Goal: Task Accomplishment & Management: Complete application form

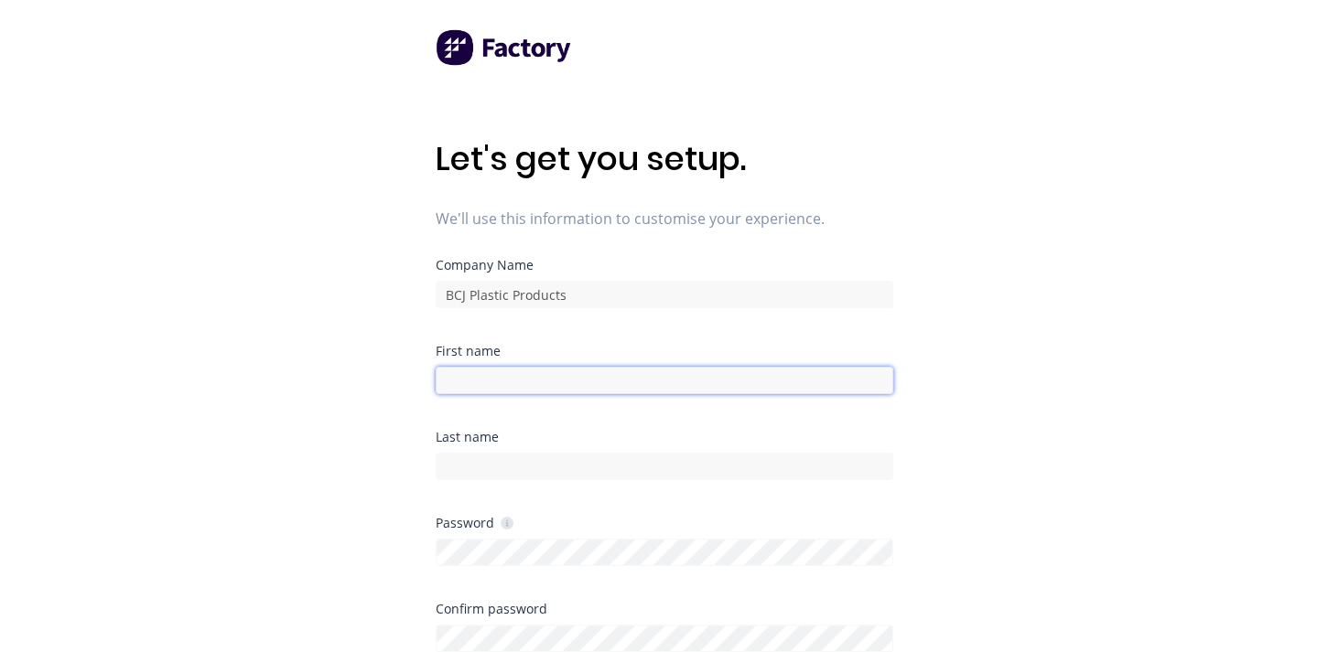
click at [498, 380] on input at bounding box center [664, 380] width 457 height 27
type input "Admin"
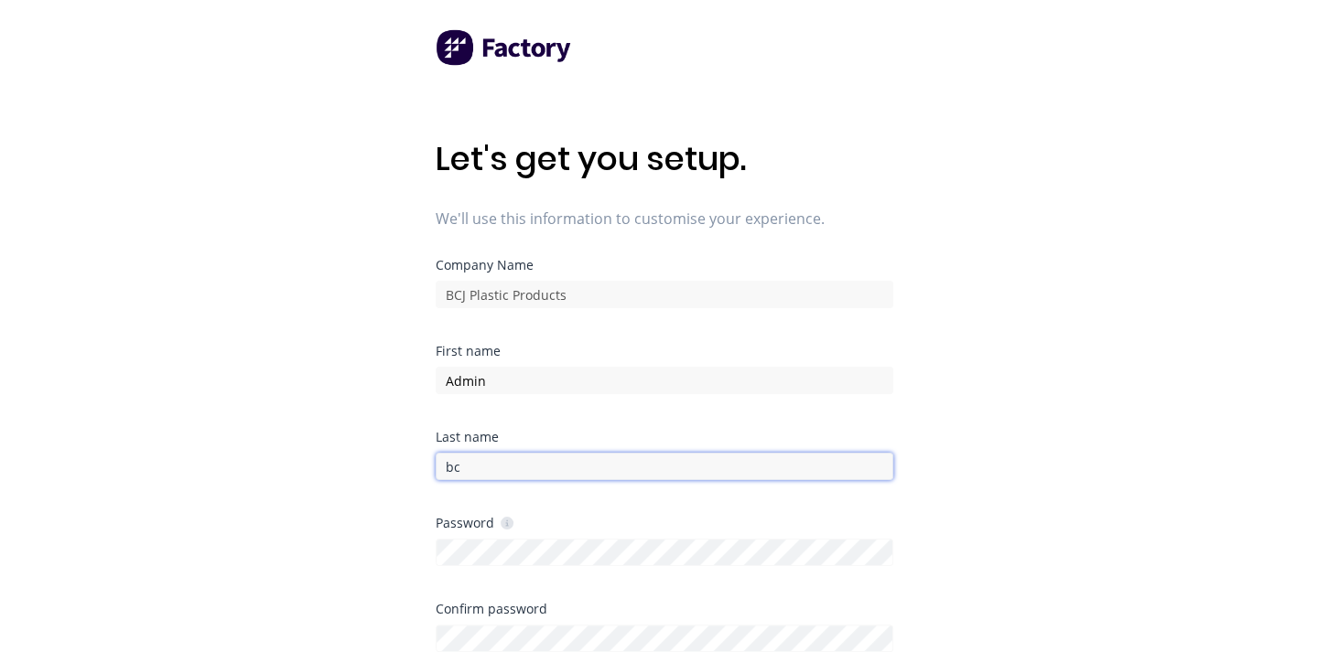
type input "b"
type input "BCJ"
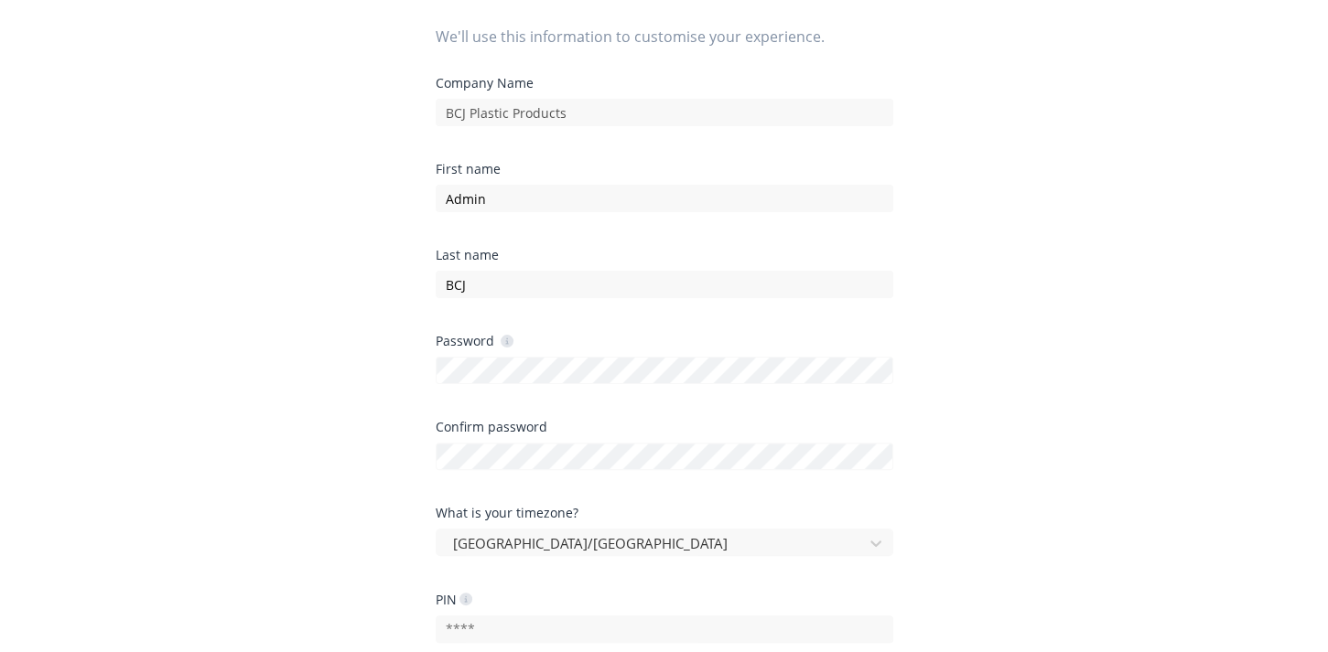
click at [871, 384] on div "Password" at bounding box center [664, 378] width 457 height 86
click at [713, 428] on div "Confirm password" at bounding box center [664, 427] width 457 height 13
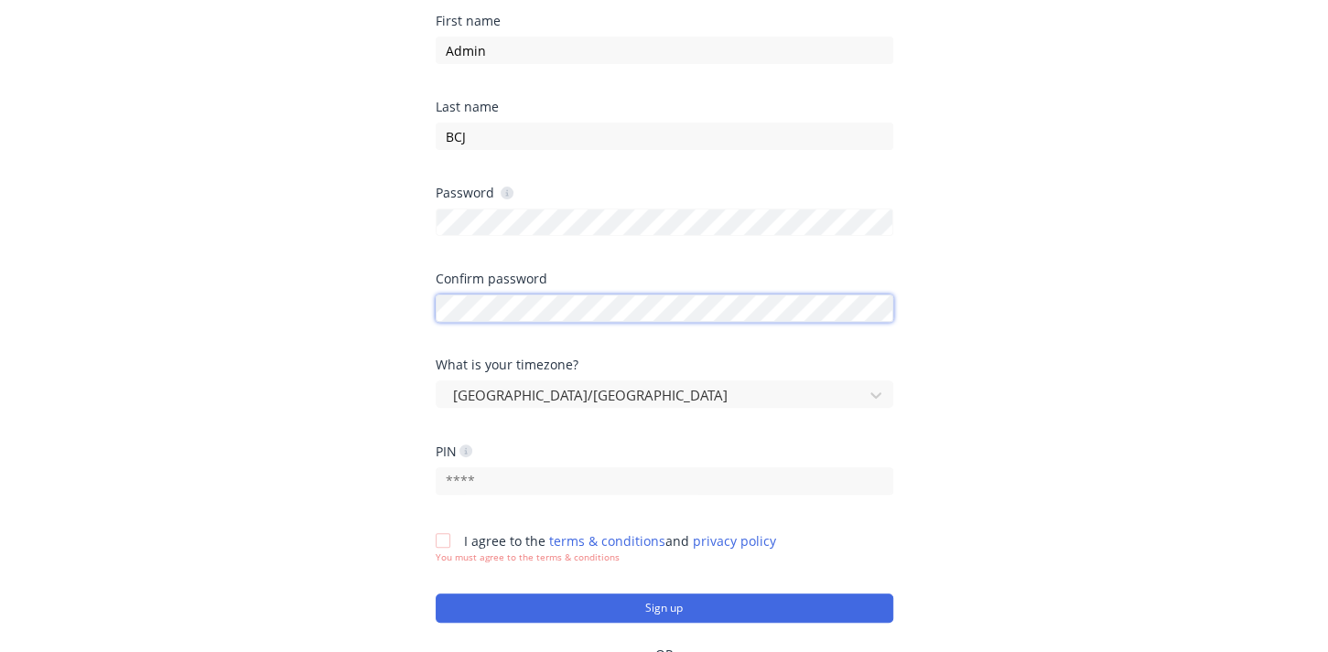
scroll to position [366, 0]
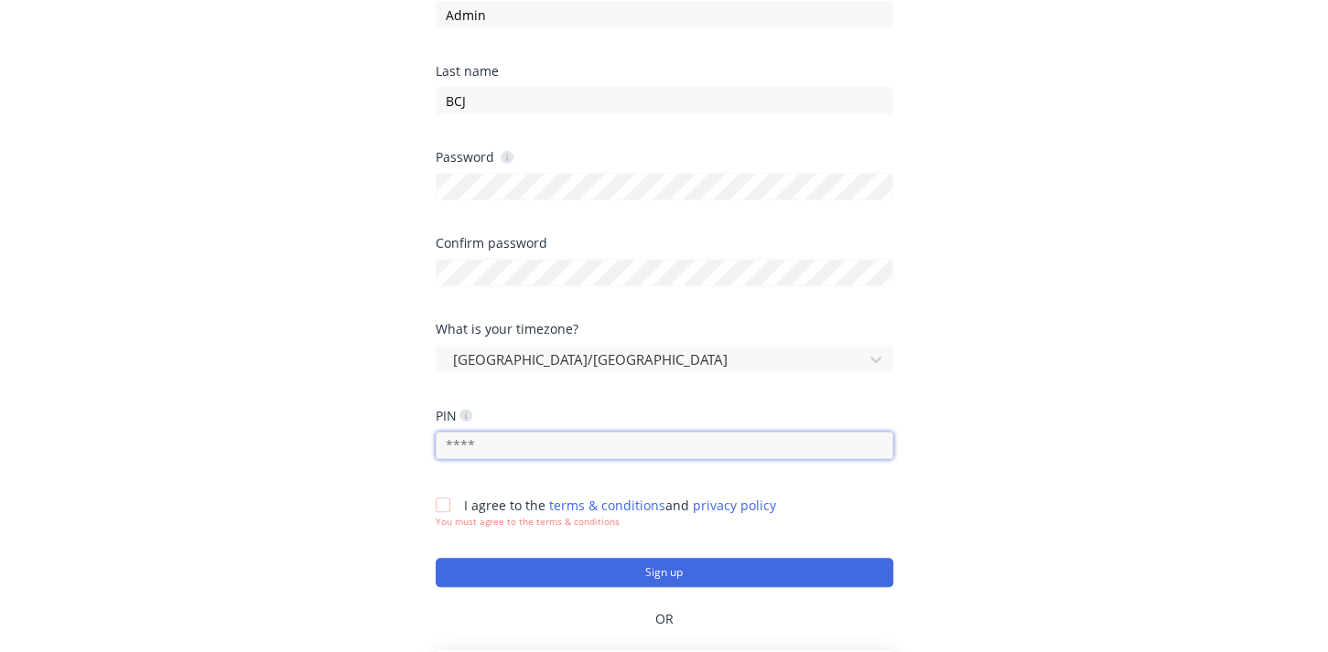
click at [470, 450] on input "text" at bounding box center [664, 445] width 457 height 27
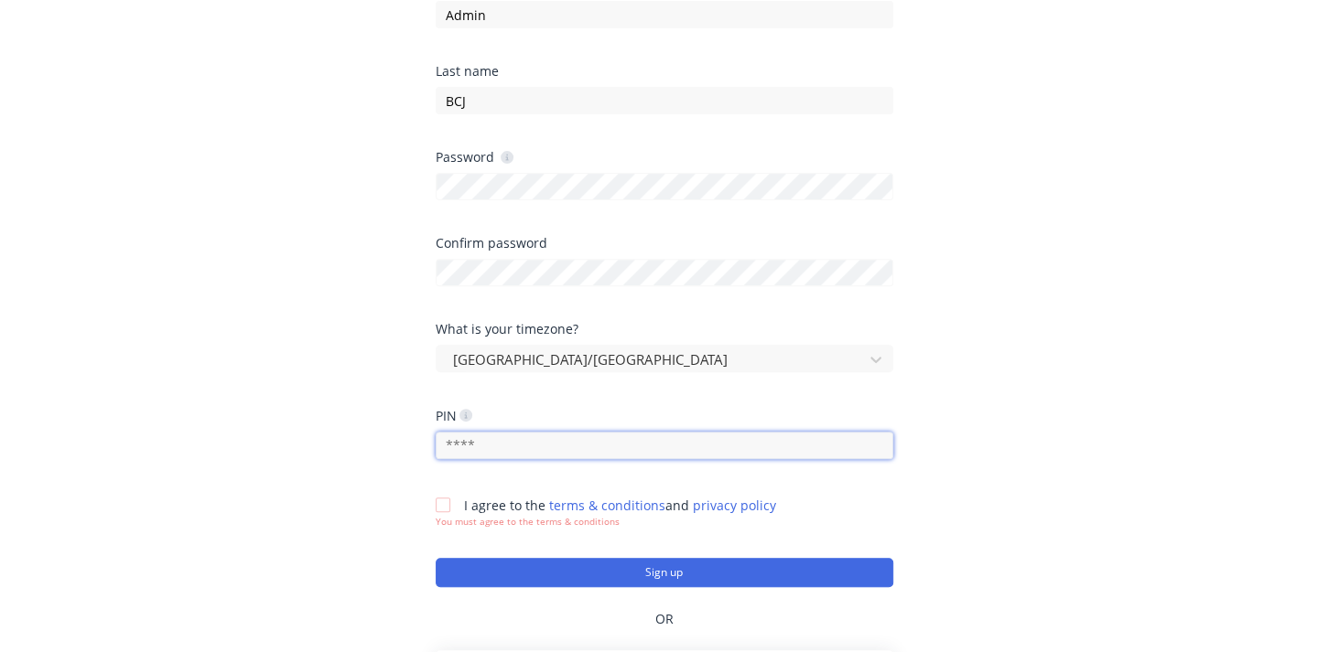
click at [602, 447] on input "text" at bounding box center [664, 445] width 457 height 27
type input "1111"
click at [453, 502] on div at bounding box center [443, 505] width 37 height 37
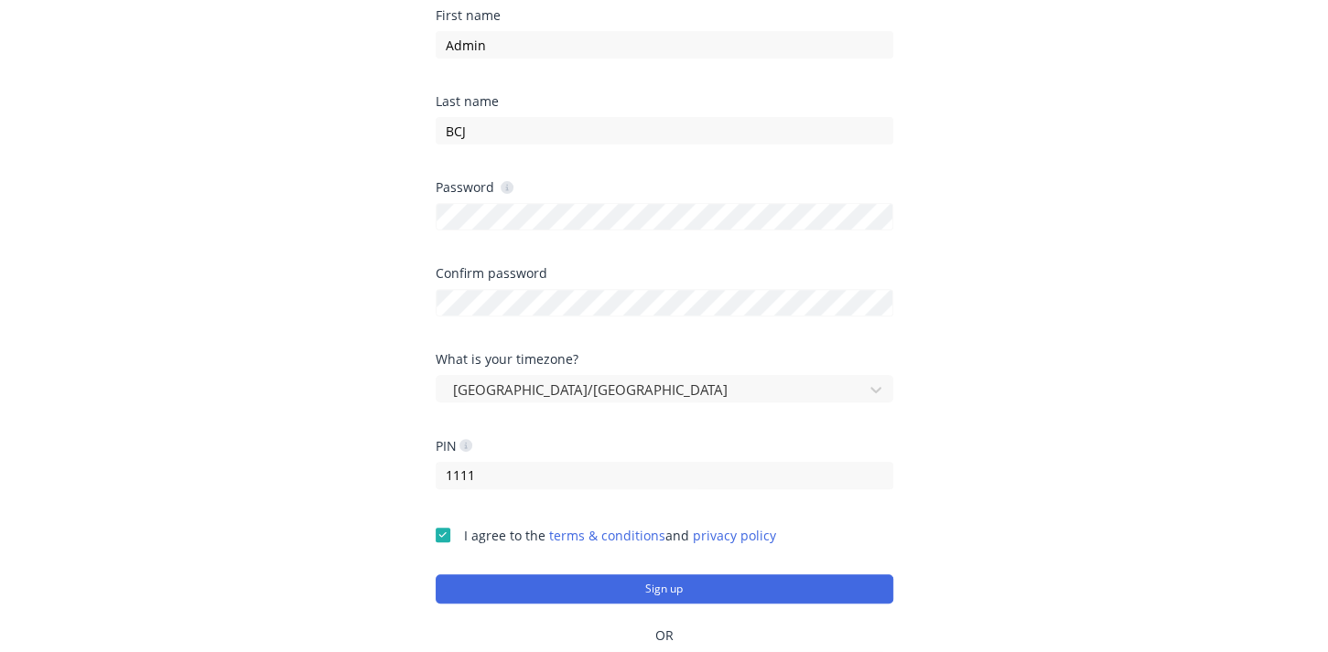
scroll to position [432, 0]
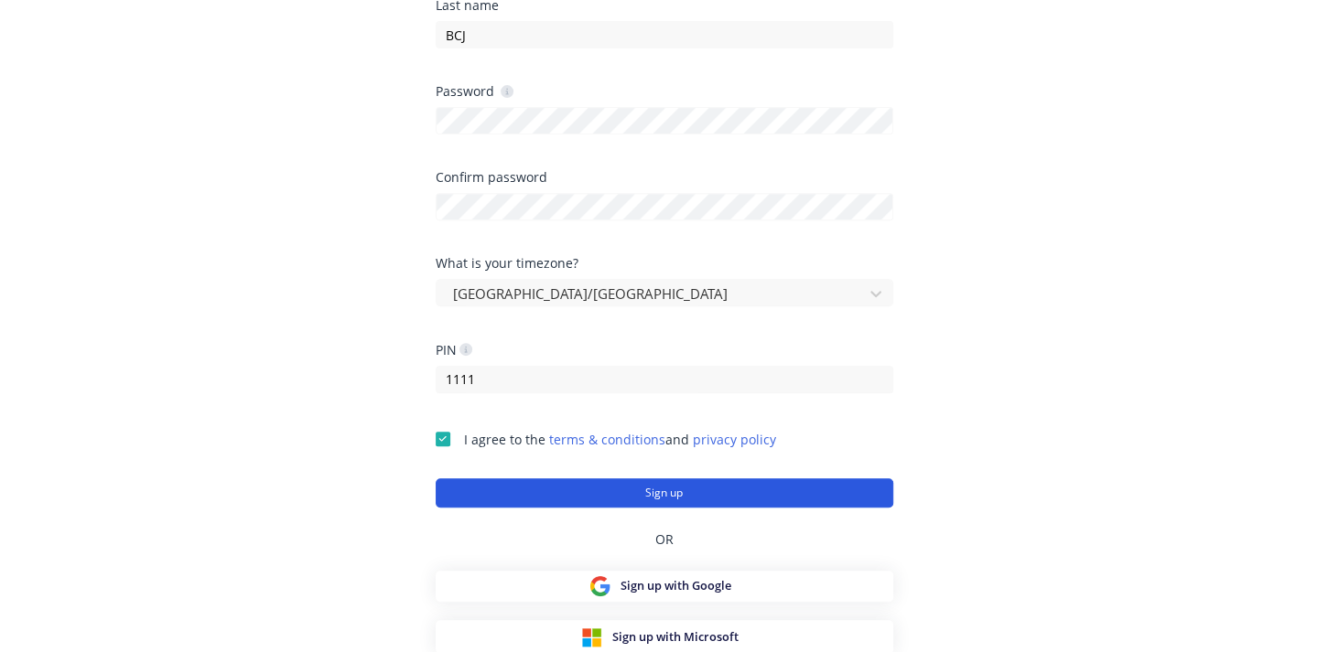
click at [594, 485] on button "Sign up" at bounding box center [664, 493] width 457 height 29
click at [589, 488] on button "Sign up" at bounding box center [664, 493] width 457 height 29
click at [634, 497] on button "Sign up" at bounding box center [664, 493] width 457 height 29
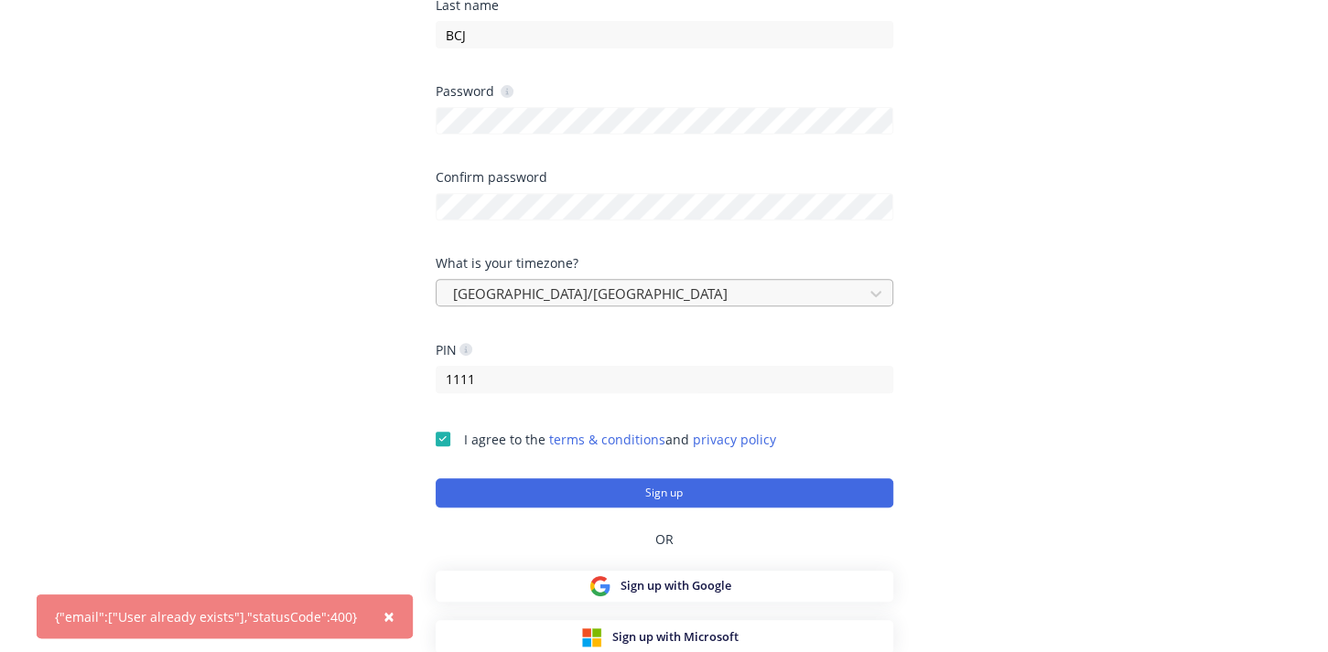
scroll to position [0, 0]
